Goal: Information Seeking & Learning: Find specific page/section

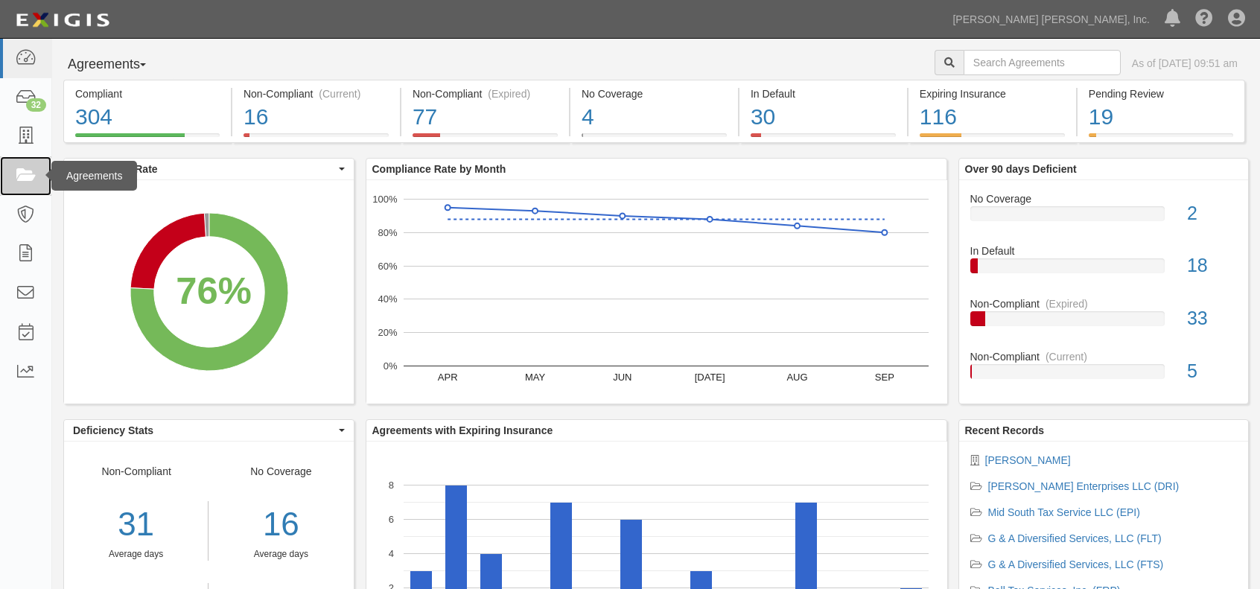
click at [25, 172] on icon at bounding box center [25, 176] width 21 height 17
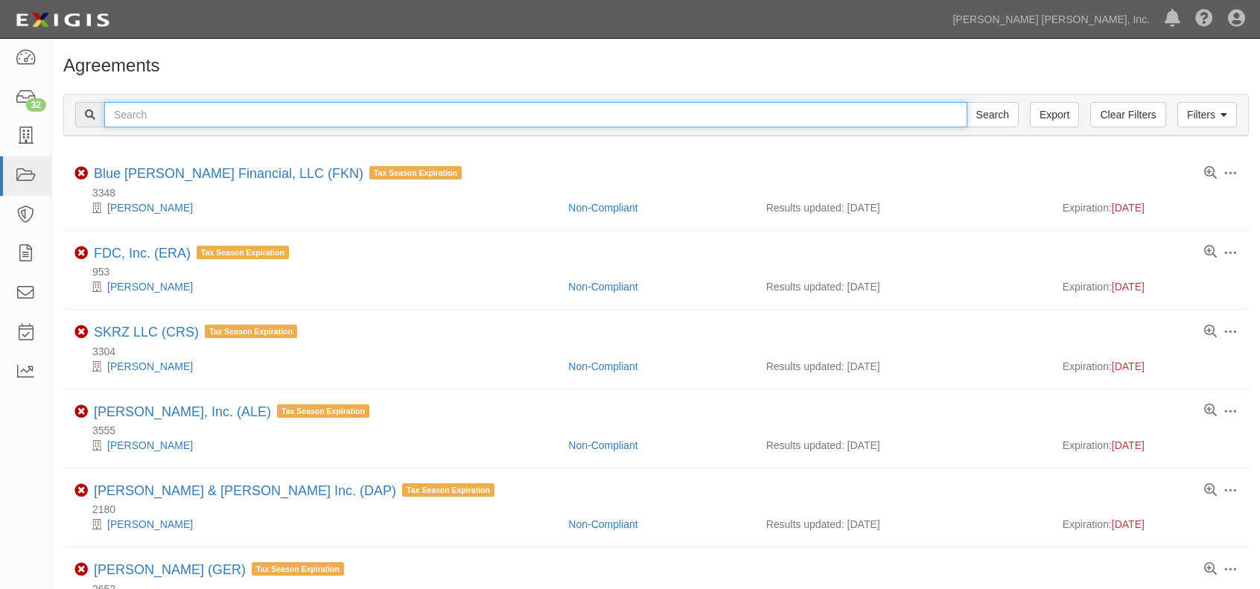
click at [268, 105] on input "text" at bounding box center [535, 114] width 863 height 25
type input "alabama quick tax"
click at [966, 102] on input "Search" at bounding box center [992, 114] width 52 height 25
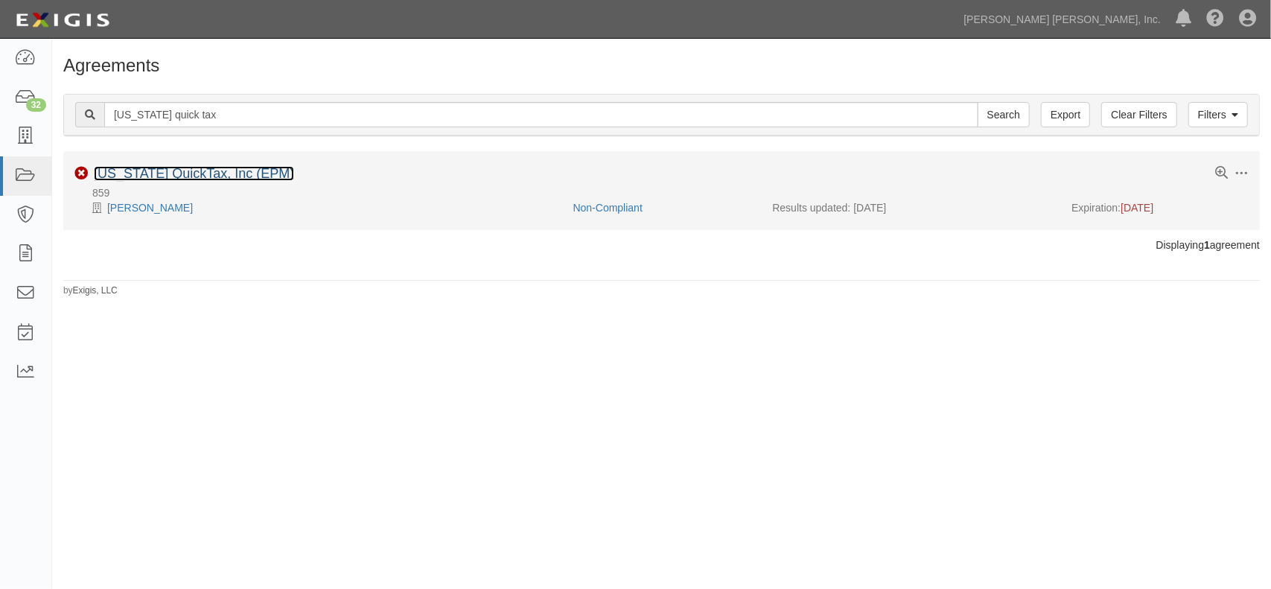
click at [162, 179] on link "Alabama QuickTax, Inc (EPM)" at bounding box center [194, 173] width 200 height 15
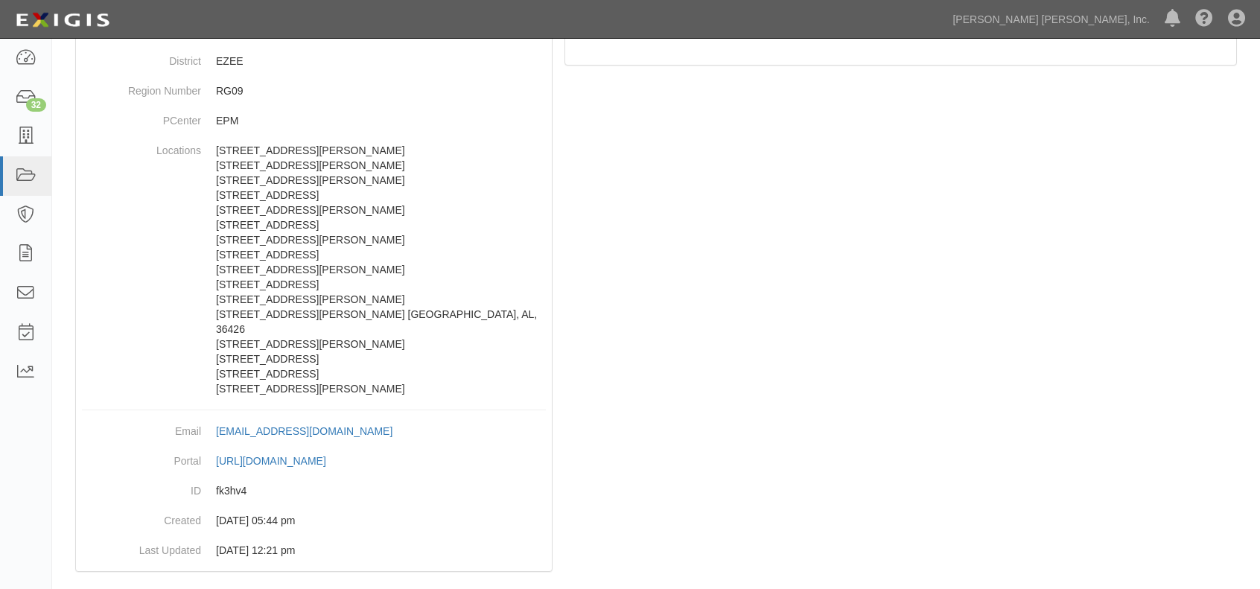
scroll to position [375, 0]
